Goal: Transaction & Acquisition: Obtain resource

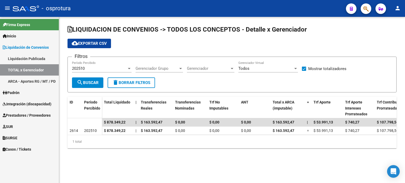
click at [115, 70] on div "202510" at bounding box center [99, 68] width 55 height 5
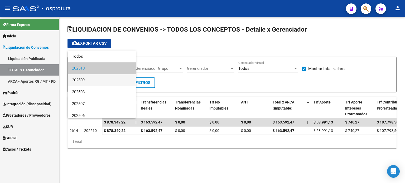
click at [108, 81] on span "202509" at bounding box center [102, 80] width 60 height 12
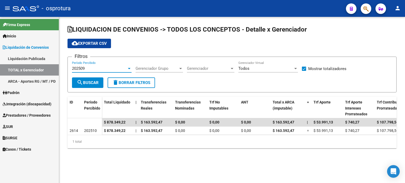
click at [93, 86] on button "search Buscar" at bounding box center [87, 83] width 31 height 11
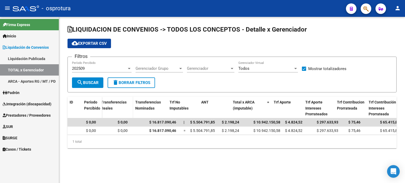
scroll to position [0, 30]
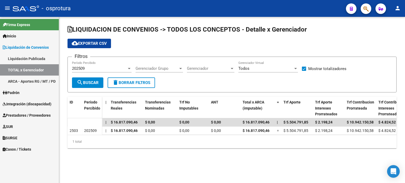
click at [44, 86] on link "ARCA - Aportes RG / MT / PD" at bounding box center [29, 81] width 59 height 11
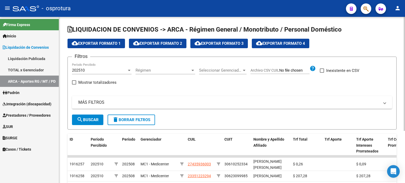
click at [109, 65] on div "202510 Período Percibido" at bounding box center [102, 68] width 60 height 11
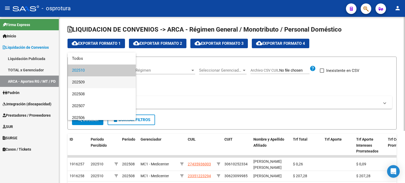
click at [99, 80] on span "202509" at bounding box center [102, 83] width 60 height 12
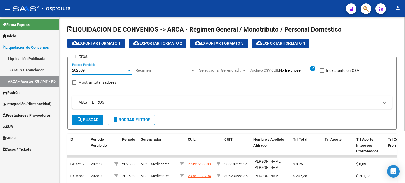
click at [92, 114] on div "MÁS FILTROS ID CUIL CUIT Archivo CSV CUIT help Período Desde(AAAAMM) Período Ha…" at bounding box center [232, 105] width 320 height 18
click at [92, 119] on span "search Buscar" at bounding box center [88, 120] width 22 height 5
click at [76, 81] on span at bounding box center [74, 83] width 4 height 4
click at [74, 85] on input "Mostrar totalizadores" at bounding box center [74, 85] width 0 height 0
checkbox input "true"
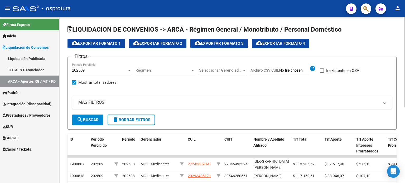
click at [84, 115] on button "search Buscar" at bounding box center [87, 120] width 31 height 11
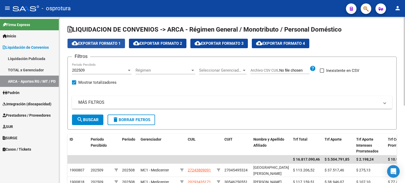
click at [113, 47] on button "cloud_download Exportar Formato 1" at bounding box center [97, 44] width 58 height 10
click at [49, 73] on link "TOTAL x Gerenciador" at bounding box center [29, 69] width 59 height 11
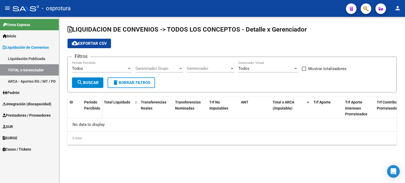
checkbox input "true"
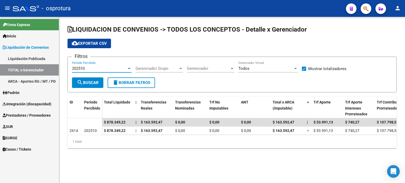
click at [105, 69] on div "202510" at bounding box center [99, 68] width 55 height 5
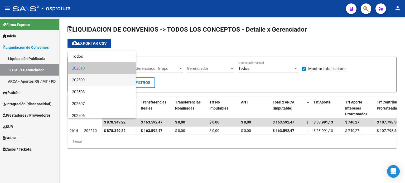
click at [103, 82] on span "202509" at bounding box center [102, 80] width 60 height 12
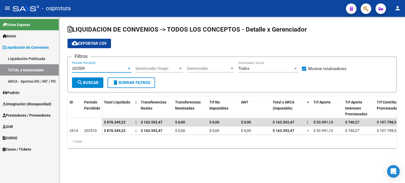
click at [98, 83] on span "search Buscar" at bounding box center [88, 83] width 22 height 5
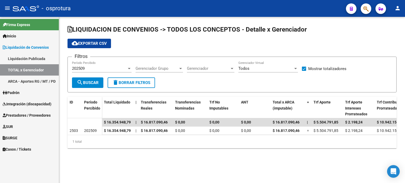
click at [92, 69] on div "202509" at bounding box center [99, 68] width 55 height 5
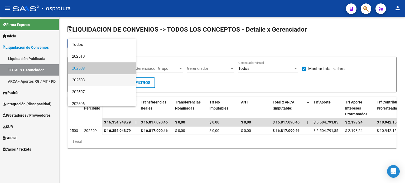
click at [92, 80] on span "202508" at bounding box center [102, 80] width 60 height 12
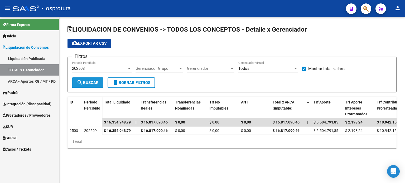
click at [96, 84] on span "search Buscar" at bounding box center [88, 83] width 22 height 5
click at [100, 68] on div "202508" at bounding box center [99, 68] width 55 height 5
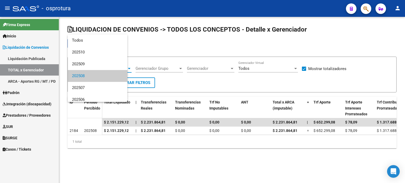
scroll to position [8, 0]
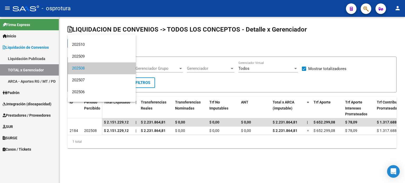
click at [158, 145] on div at bounding box center [202, 91] width 405 height 183
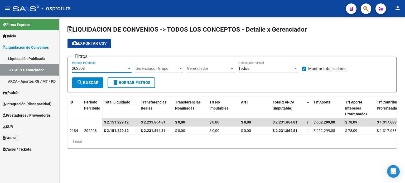
click at [98, 68] on div "202508" at bounding box center [99, 68] width 55 height 5
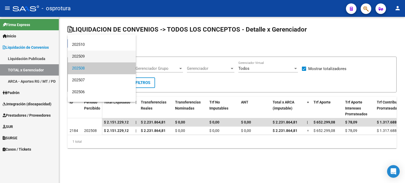
click at [95, 57] on span "202509" at bounding box center [102, 57] width 60 height 12
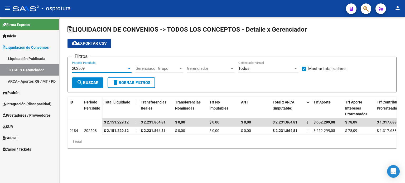
click at [95, 81] on span "search Buscar" at bounding box center [88, 83] width 22 height 5
click at [96, 45] on span "cloud_download Exportar CSV" at bounding box center [89, 43] width 35 height 5
click at [395, 10] on mat-icon "person" at bounding box center [398, 8] width 6 height 6
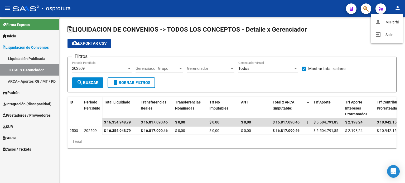
click at [331, 42] on div at bounding box center [202, 91] width 405 height 183
click at [399, 11] on button "person" at bounding box center [398, 8] width 11 height 11
click at [39, 116] on div at bounding box center [202, 91] width 405 height 183
click at [39, 116] on span "Prestadores / Proveedores" at bounding box center [27, 116] width 48 height 6
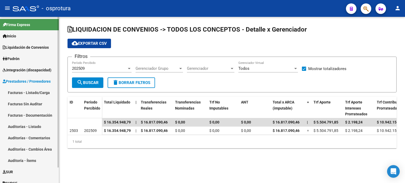
click at [36, 94] on link "Facturas - Listado/Carga" at bounding box center [29, 92] width 59 height 11
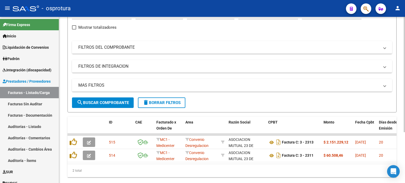
scroll to position [73, 0]
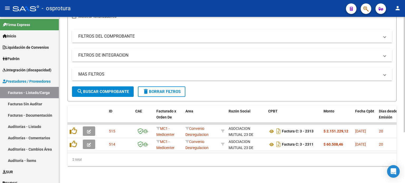
drag, startPoint x: 121, startPoint y: 153, endPoint x: 126, endPoint y: 152, distance: 4.4
click at [125, 152] on div "ID CAE Facturado x Orden De Area Razón Social CPBT Monto Fecha Cpbt [PERSON_NAM…" at bounding box center [232, 136] width 329 height 61
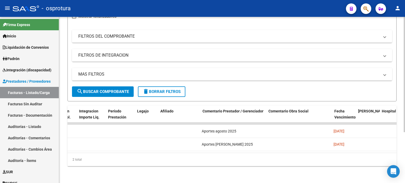
scroll to position [0, 710]
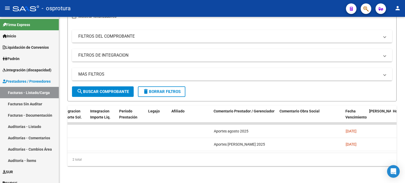
click at [399, 14] on mat-toolbar "menu - osprotura person" at bounding box center [202, 8] width 405 height 17
click at [399, 12] on button "person" at bounding box center [398, 8] width 11 height 11
click at [394, 31] on button "exit_to_app Salir" at bounding box center [387, 35] width 32 height 13
